Goal: Transaction & Acquisition: Purchase product/service

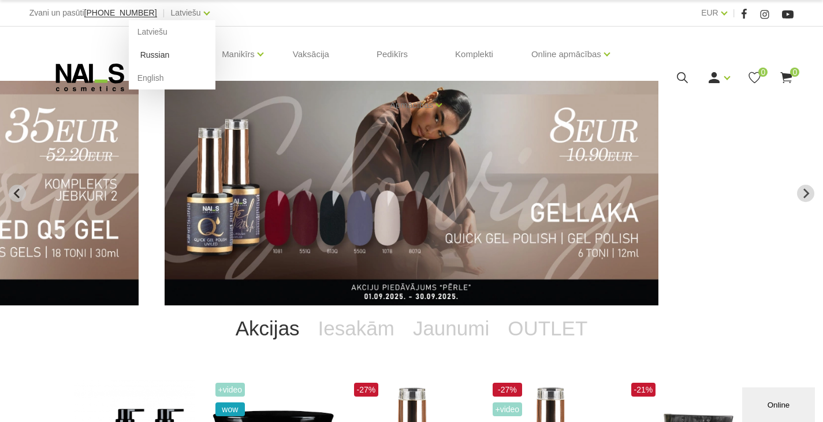
click at [149, 48] on link "Russian" at bounding box center [172, 54] width 87 height 23
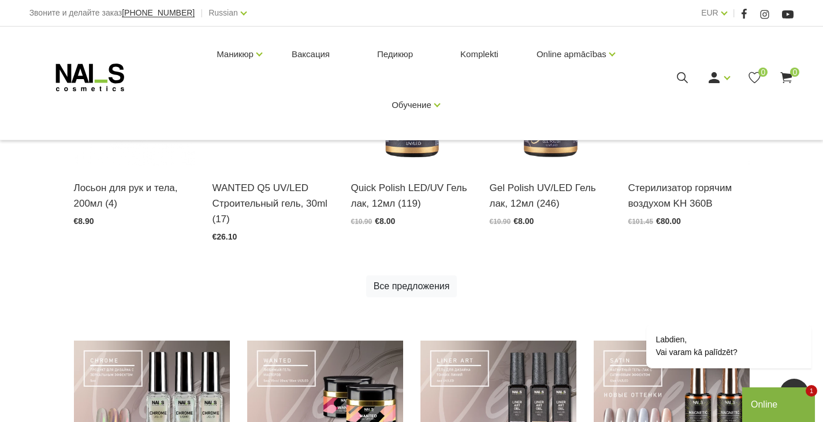
scroll to position [346, 0]
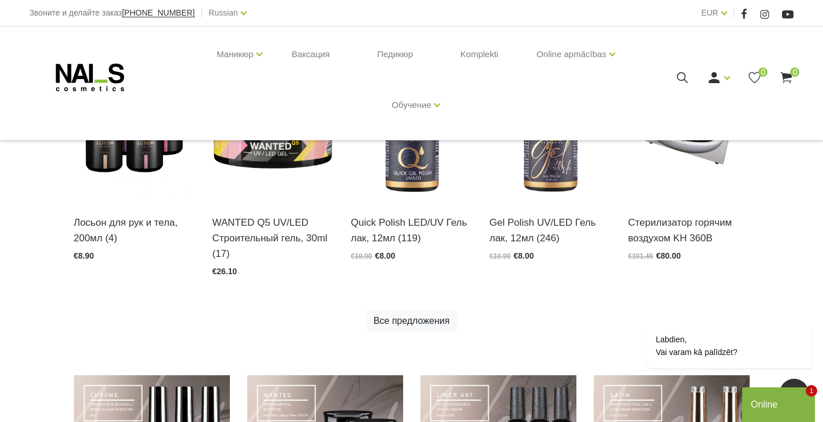
click at [681, 75] on icon at bounding box center [682, 77] width 14 height 14
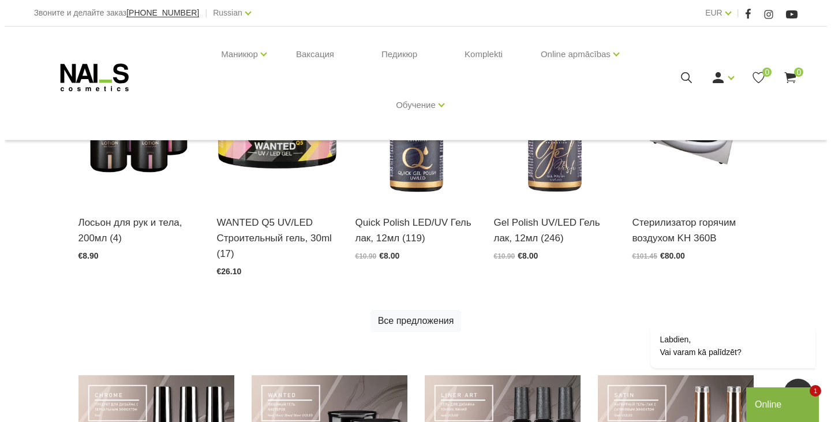
scroll to position [349, 0]
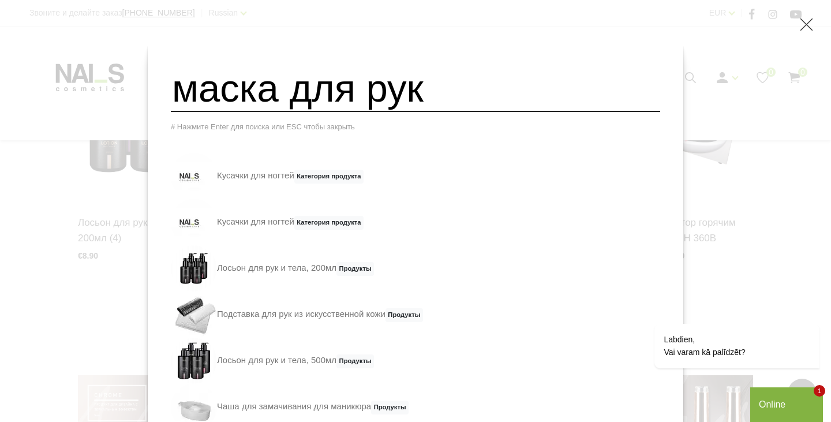
type input "маска для рук"
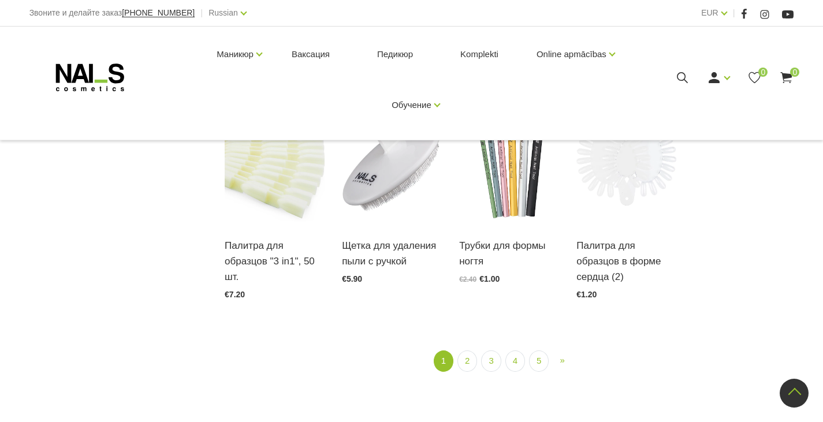
scroll to position [1354, 0]
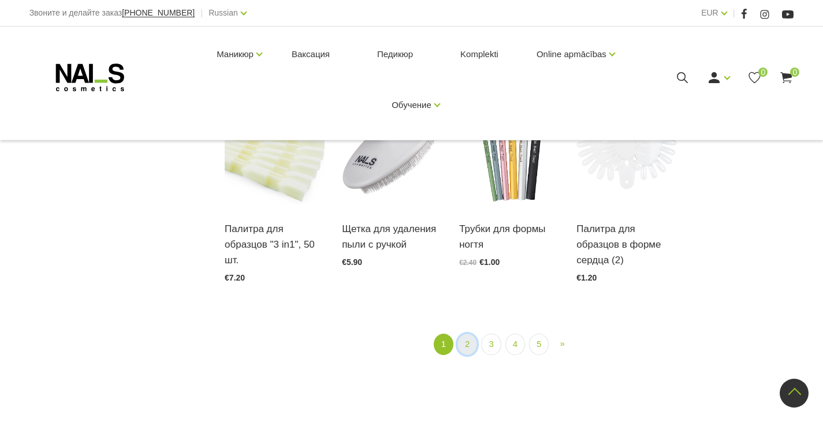
click at [468, 349] on link "2" at bounding box center [467, 344] width 20 height 21
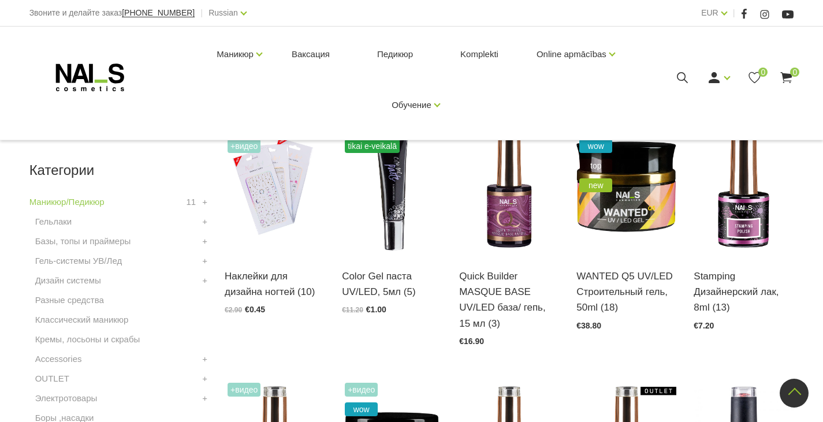
scroll to position [250, 0]
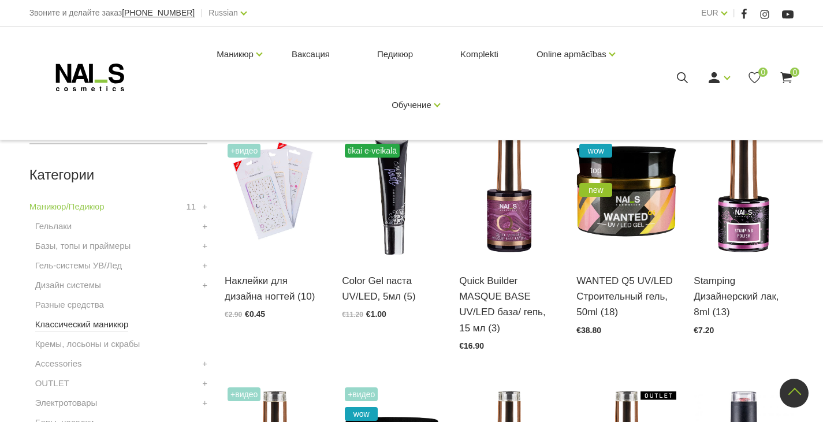
click at [92, 330] on link "Классический маникюр" at bounding box center [82, 324] width 94 height 14
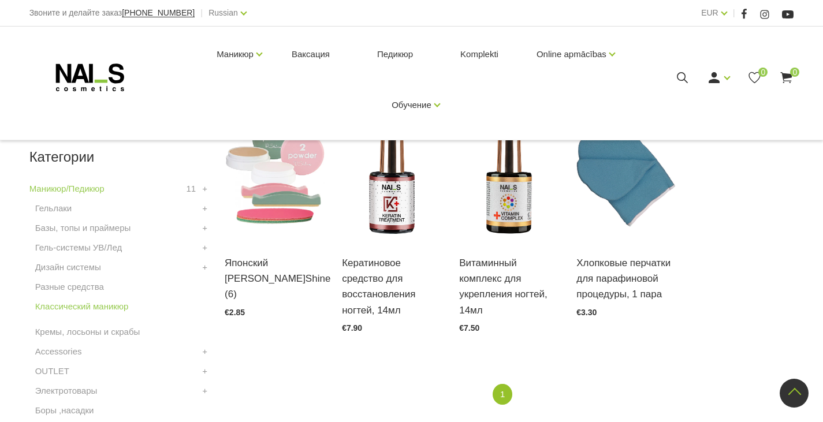
scroll to position [277, 0]
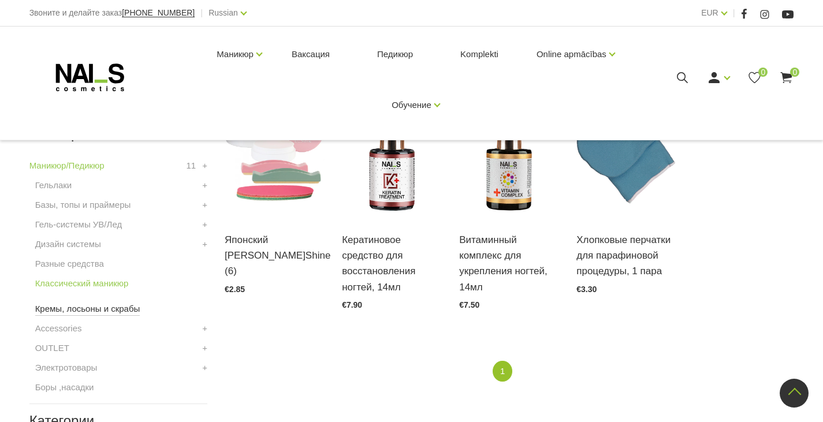
click at [72, 311] on link "Кремы, лосьоны и скрабы" at bounding box center [87, 309] width 105 height 14
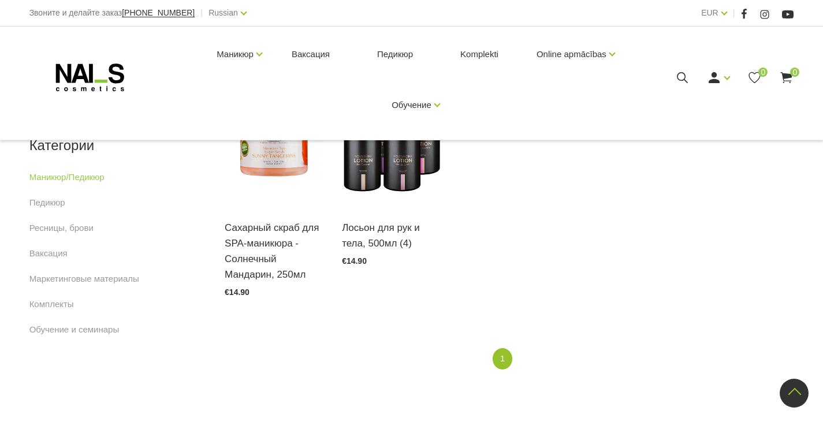
scroll to position [554, 0]
